Goal: Information Seeking & Learning: Learn about a topic

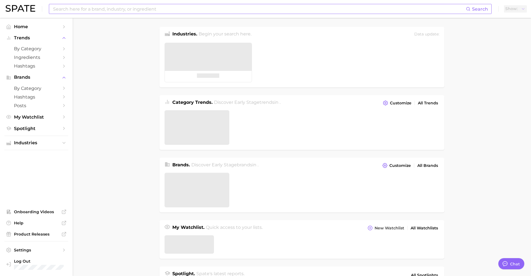
click at [80, 9] on input at bounding box center [258, 8] width 413 height 9
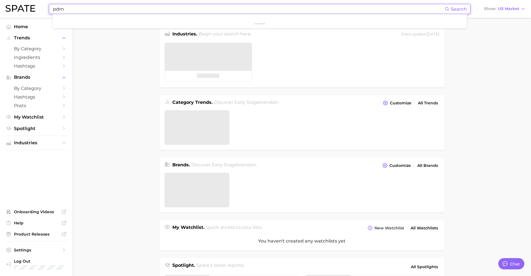
type input "pdrn"
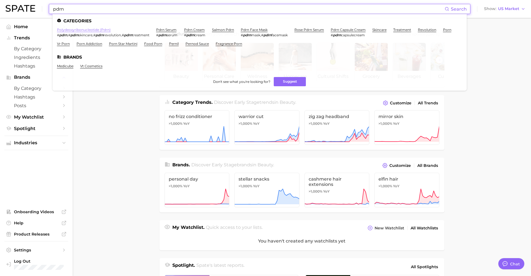
click at [99, 28] on link "polydeoxyribonucleotide (pdrn)" at bounding box center [84, 30] width 54 height 4
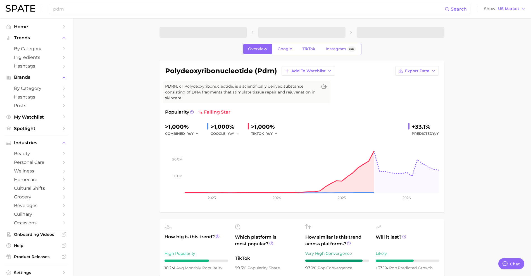
type textarea "x"
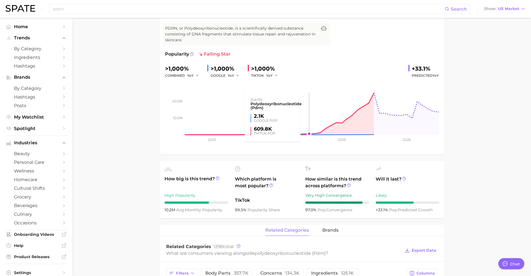
scroll to position [70, 0]
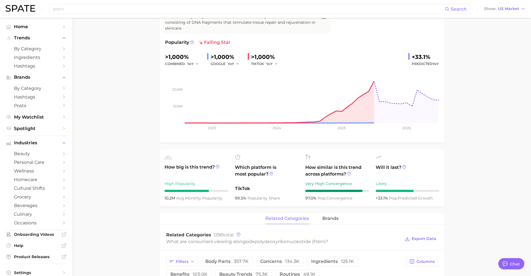
click at [486, 147] on main "1. ingredients 2. scientific products Overview Google TikTok Instagram Beta pol…" at bounding box center [302, 271] width 458 height 647
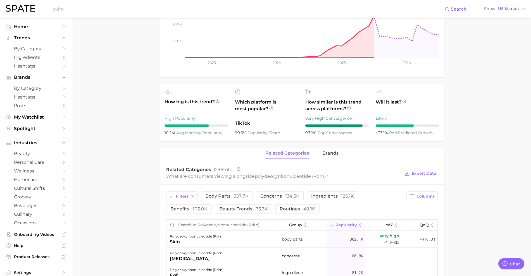
scroll to position [140, 0]
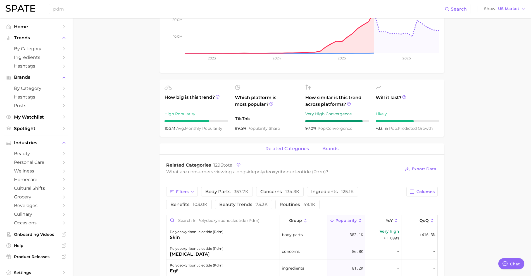
click at [332, 148] on span "brands" at bounding box center [330, 148] width 16 height 5
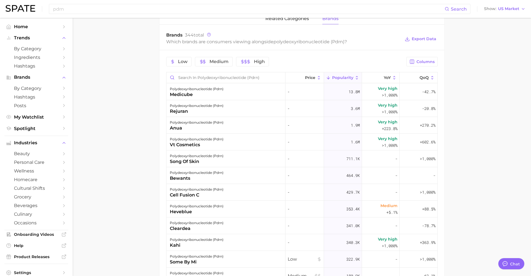
scroll to position [279, 0]
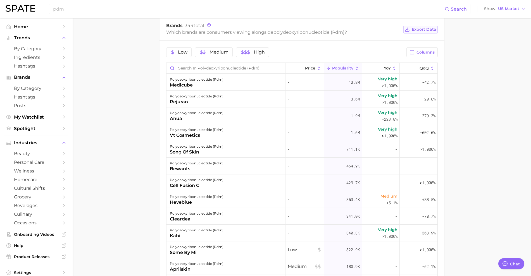
click at [434, 32] on span "Export Data" at bounding box center [423, 29] width 25 height 5
click at [482, 166] on main "1. ingredients 2. scientific products 3. polydeoxyribonucleotide (pdrn) Overvie…" at bounding box center [302, 56] width 458 height 634
